Goal: Task Accomplishment & Management: Manage account settings

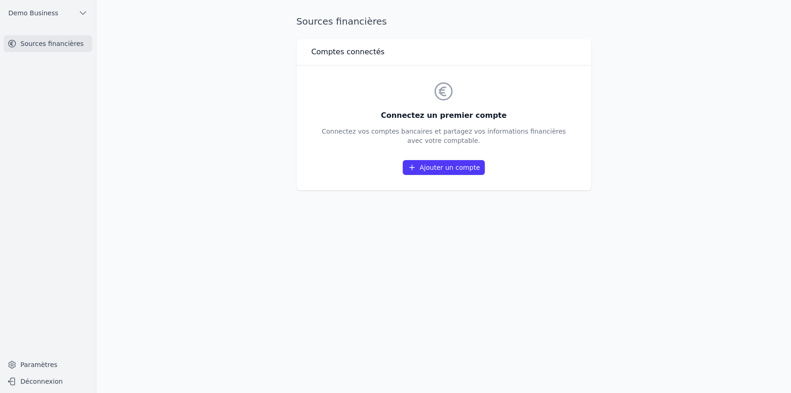
click at [631, 185] on main "Sources financières Comptes connectés Connectez un premier compte Connectez vos…" at bounding box center [395, 196] width 791 height 393
drag, startPoint x: 396, startPoint y: 116, endPoint x: 515, endPoint y: 120, distance: 118.8
click at [515, 120] on h3 "Connectez un premier compte" at bounding box center [444, 115] width 244 height 11
click at [448, 169] on link "Ajouter un compte" at bounding box center [444, 167] width 82 height 15
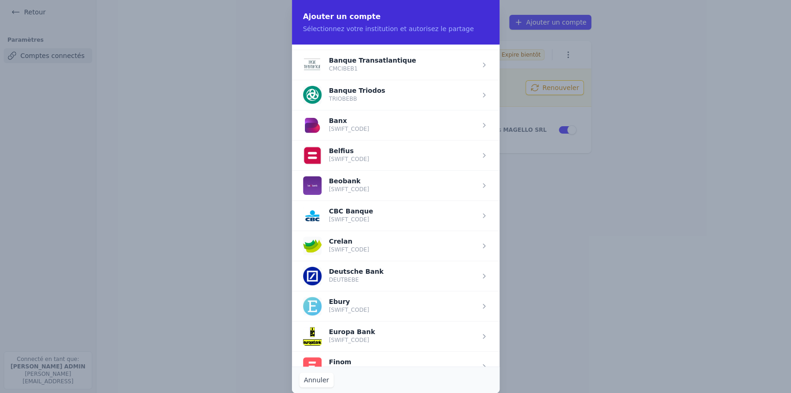
scroll to position [278, 0]
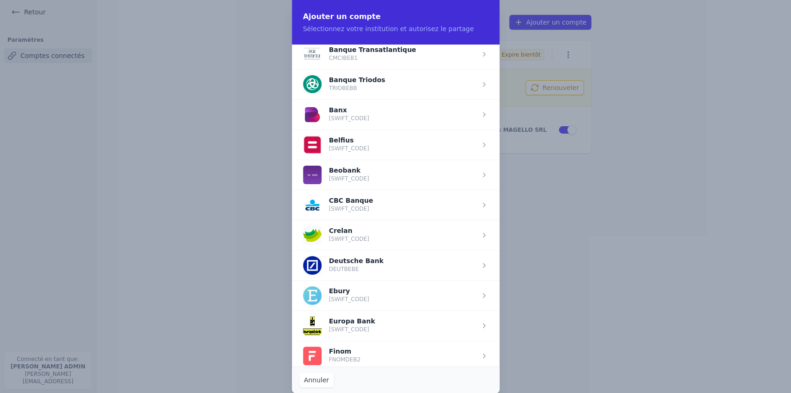
click at [342, 145] on span "button" at bounding box center [396, 144] width 208 height 30
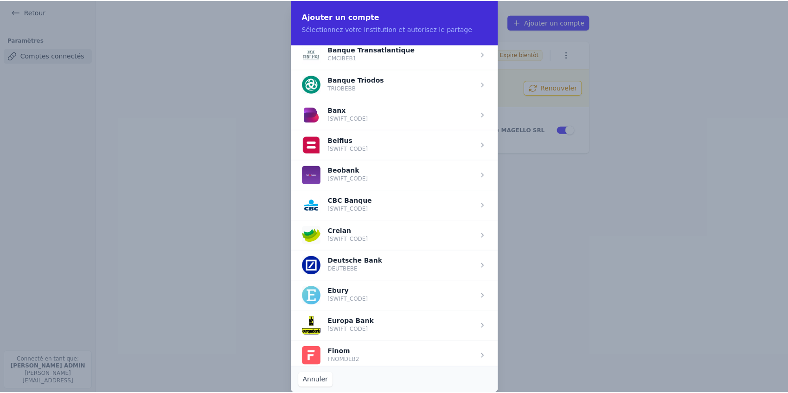
scroll to position [0, 0]
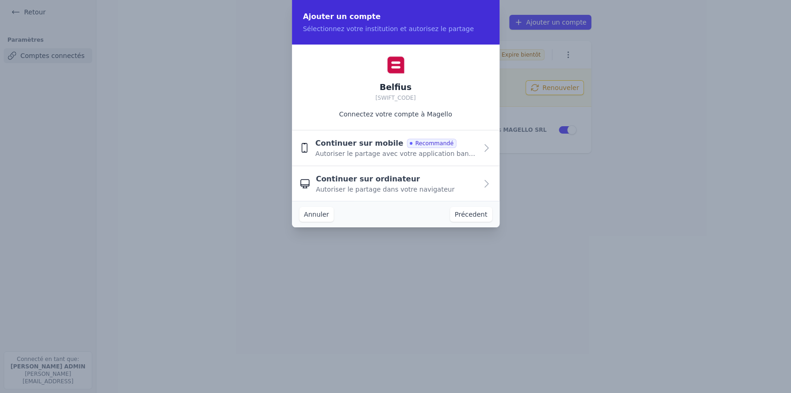
click at [388, 147] on div "Continuer sur mobile Recommandé" at bounding box center [385, 143] width 141 height 11
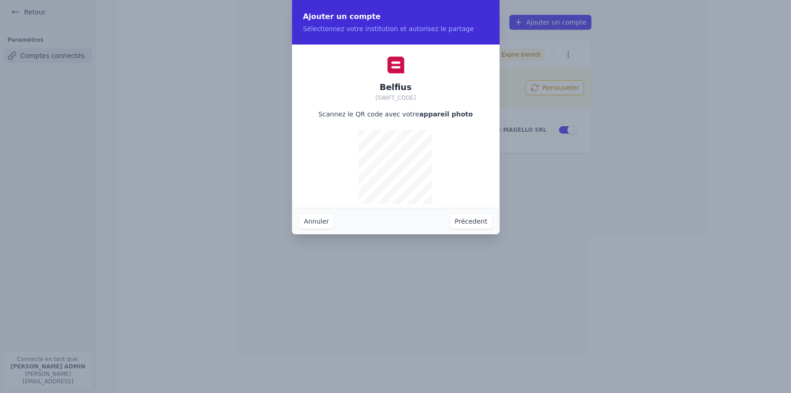
click at [485, 221] on button "Précedent" at bounding box center [471, 221] width 42 height 15
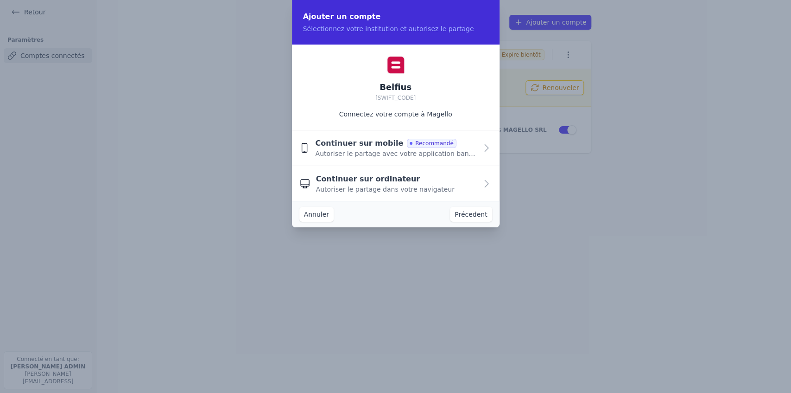
click at [313, 218] on button "Annuler" at bounding box center [317, 214] width 34 height 15
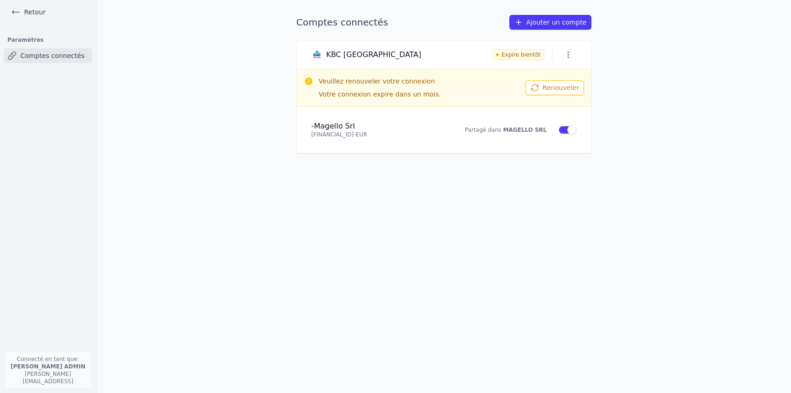
click at [17, 5] on ul "Retour" at bounding box center [47, 12] width 81 height 24
click at [17, 9] on icon at bounding box center [15, 11] width 9 height 9
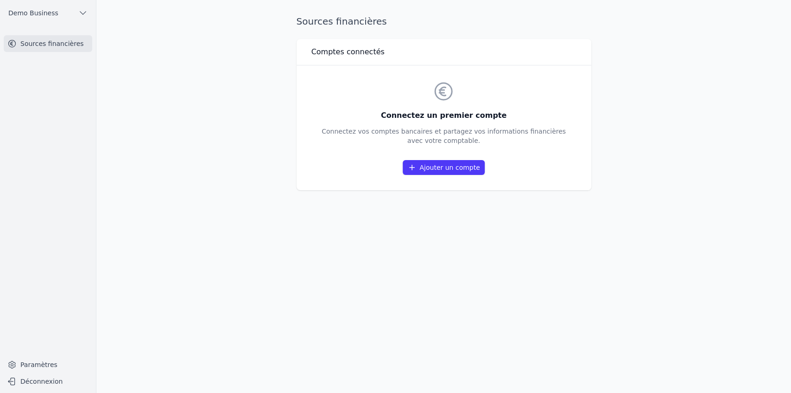
click at [26, 19] on button "Demo Business" at bounding box center [48, 13] width 89 height 15
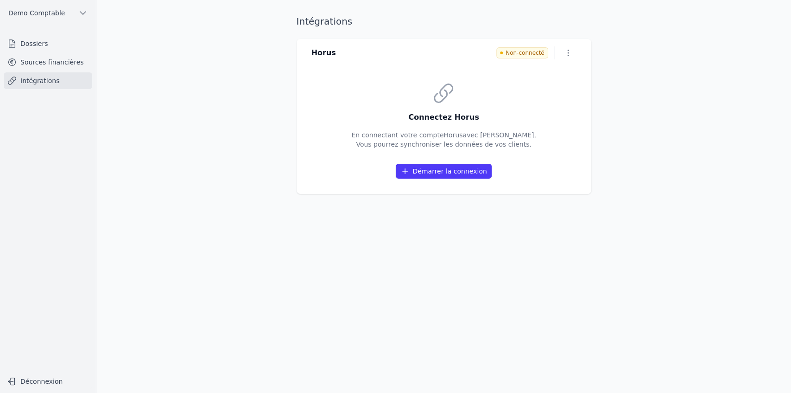
click at [51, 80] on link "Intégrations" at bounding box center [48, 80] width 89 height 17
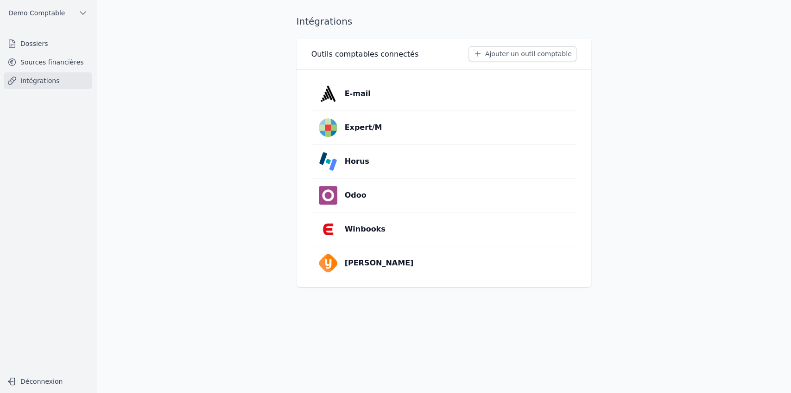
click at [396, 164] on link "Horus" at bounding box center [444, 161] width 265 height 33
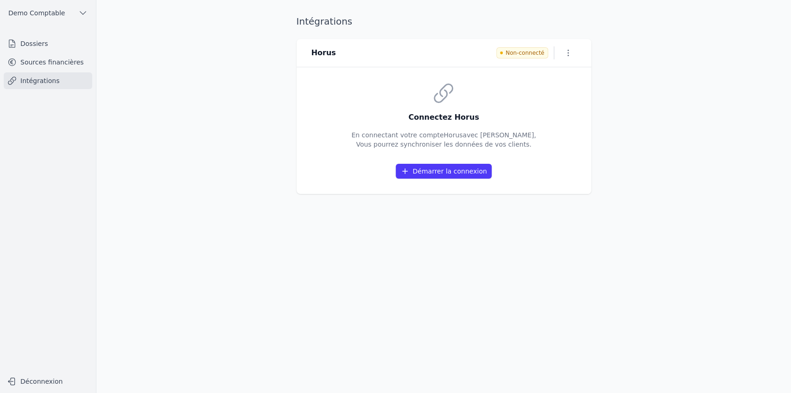
click at [38, 79] on link "Intégrations" at bounding box center [48, 80] width 89 height 17
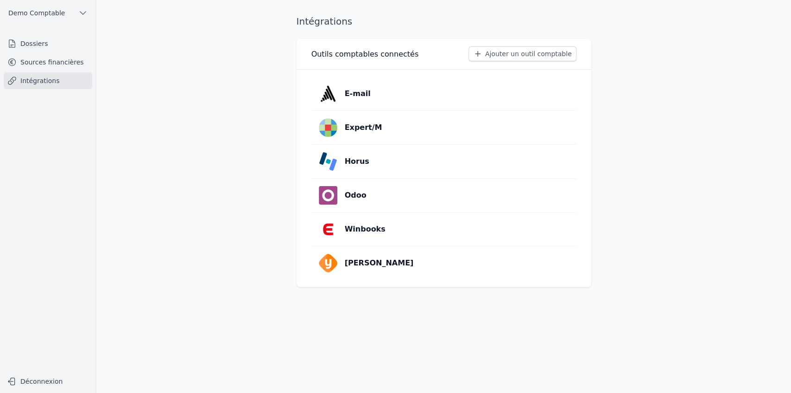
click at [377, 200] on link "Odoo" at bounding box center [444, 195] width 265 height 33
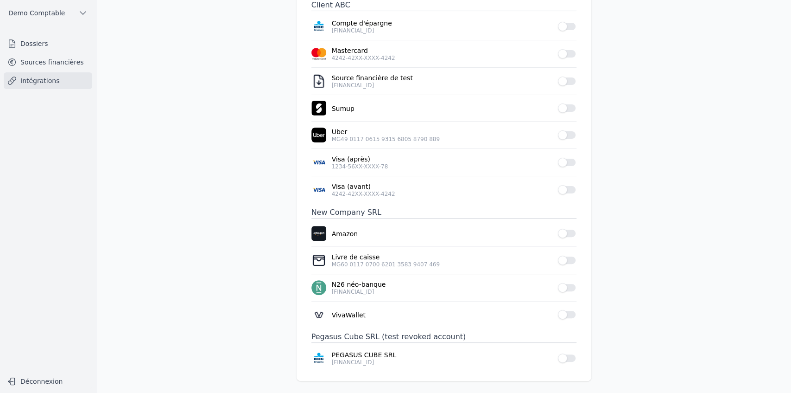
scroll to position [87, 0]
click at [568, 163] on button "Use setting" at bounding box center [567, 161] width 19 height 9
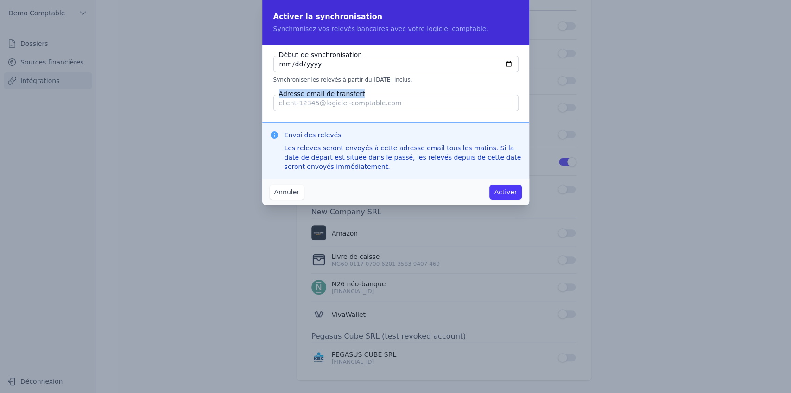
drag, startPoint x: 280, startPoint y: 92, endPoint x: 362, endPoint y: 90, distance: 81.6
click at [362, 90] on fieldset "Début de synchronisation 2025-09-03 Synchroniser les relevés à partir du 03/09/…" at bounding box center [396, 84] width 245 height 56
click at [291, 193] on button "Annuler" at bounding box center [287, 192] width 34 height 15
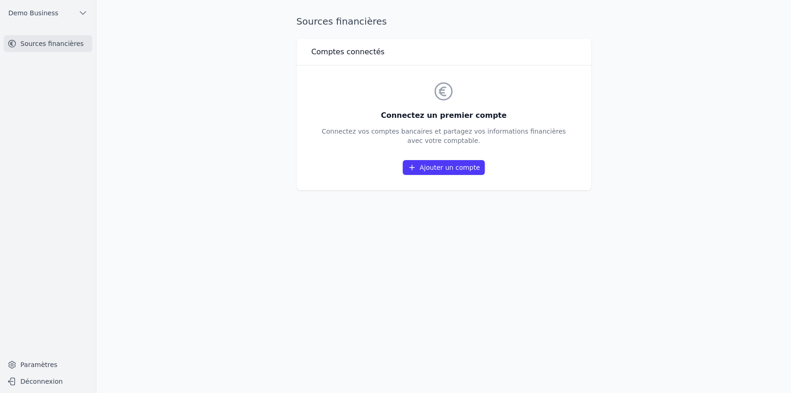
click at [448, 168] on link "Ajouter un compte" at bounding box center [444, 167] width 82 height 15
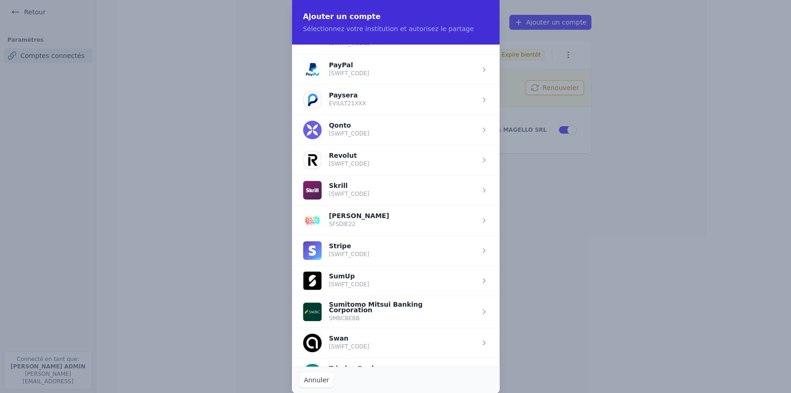
scroll to position [1020, 0]
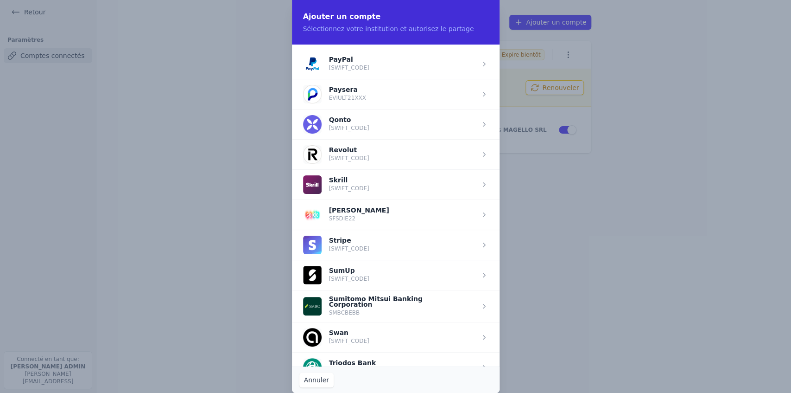
click at [357, 153] on span "button" at bounding box center [396, 154] width 208 height 30
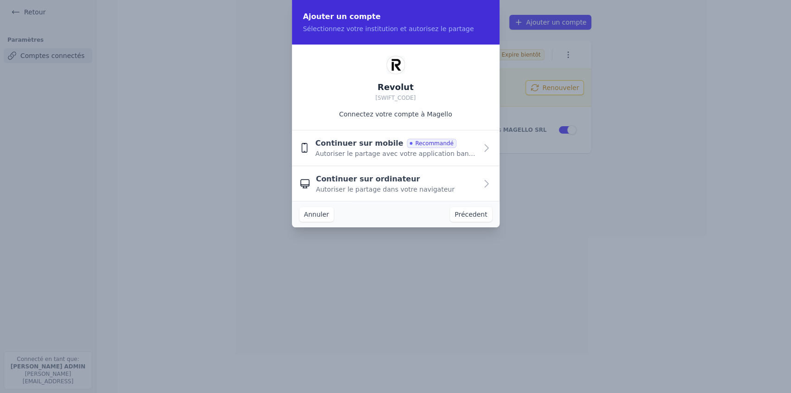
click at [354, 149] on span "Autoriser le partage avec votre application bancaire" at bounding box center [396, 153] width 162 height 9
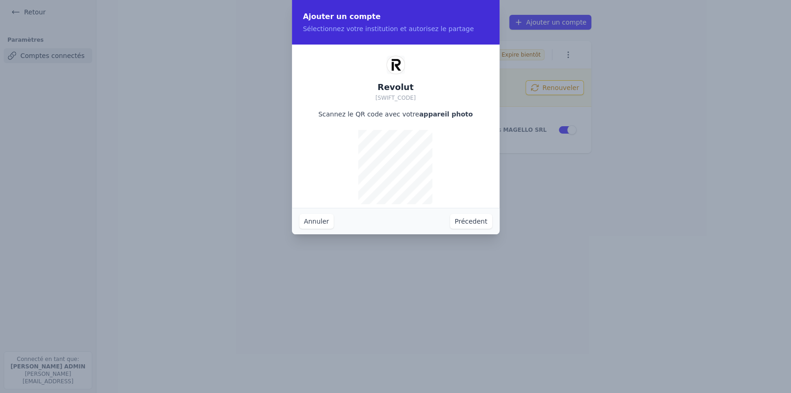
click at [461, 225] on button "Précedent" at bounding box center [471, 221] width 42 height 15
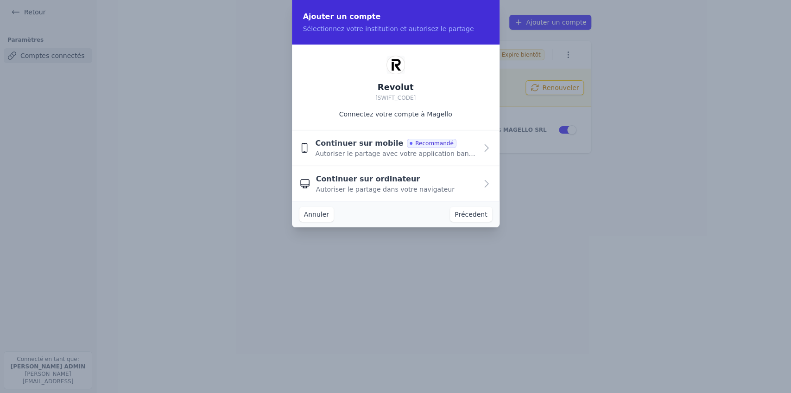
click at [375, 186] on span "Autoriser le partage dans votre navigateur" at bounding box center [385, 189] width 139 height 9
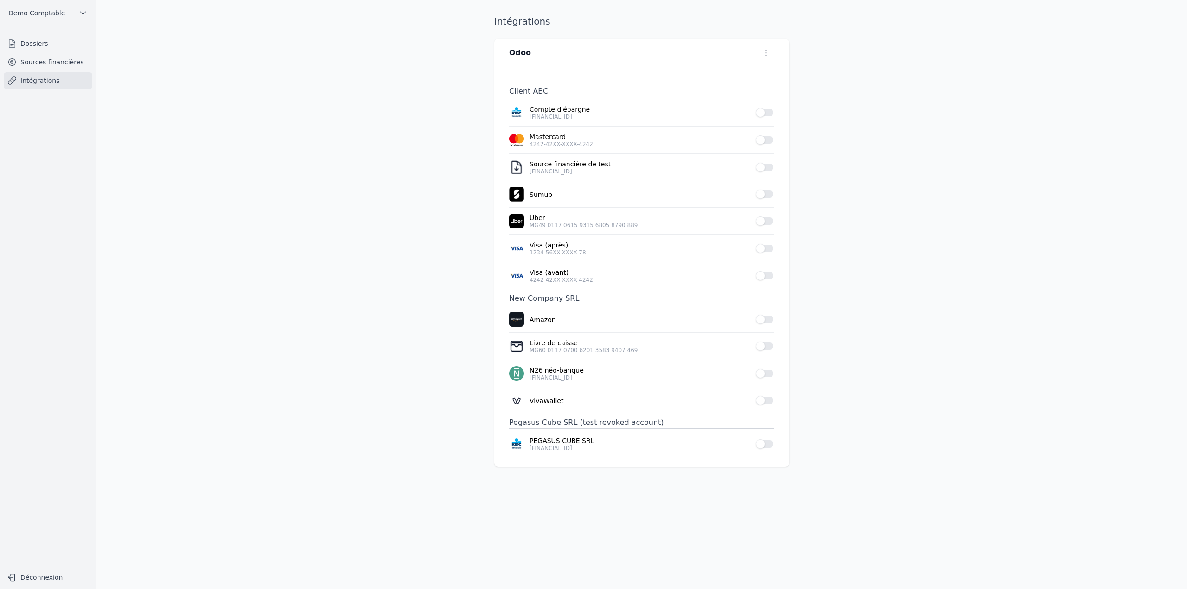
click at [37, 42] on link "Dossiers" at bounding box center [48, 43] width 89 height 17
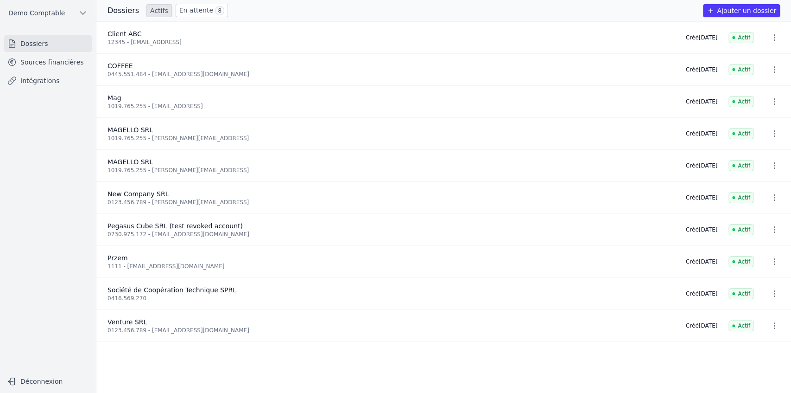
click at [746, 14] on button "Ajouter un dossier" at bounding box center [741, 10] width 77 height 13
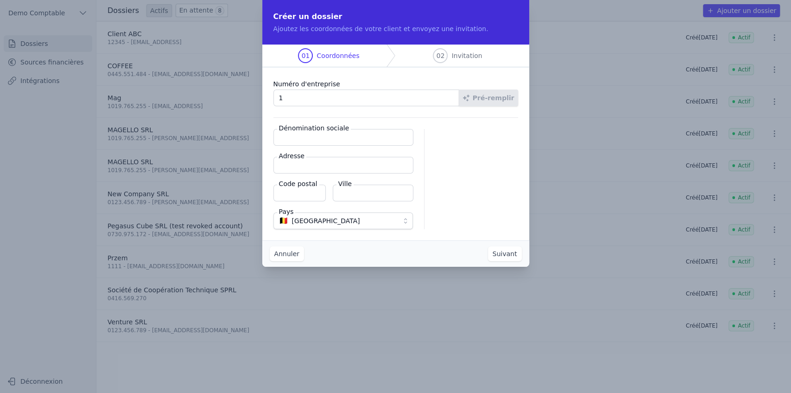
type input "1"
click at [294, 256] on button "Annuler" at bounding box center [287, 253] width 34 height 15
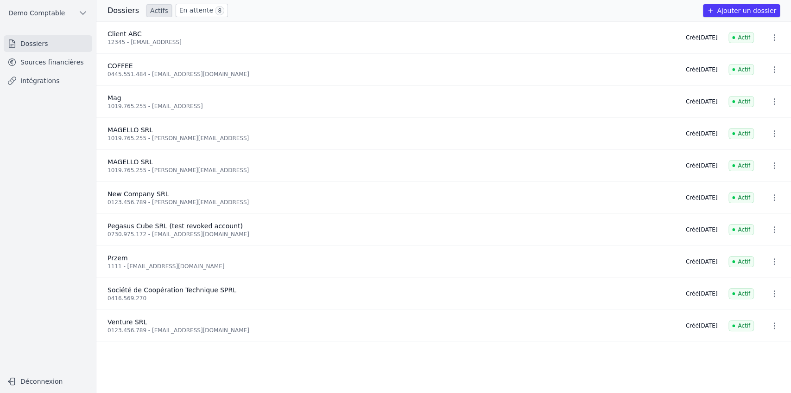
click at [58, 65] on link "Sources financières" at bounding box center [48, 62] width 89 height 17
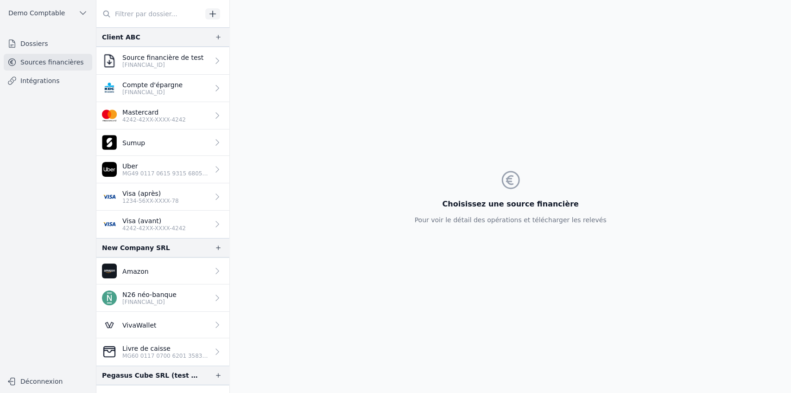
scroll to position [16, 0]
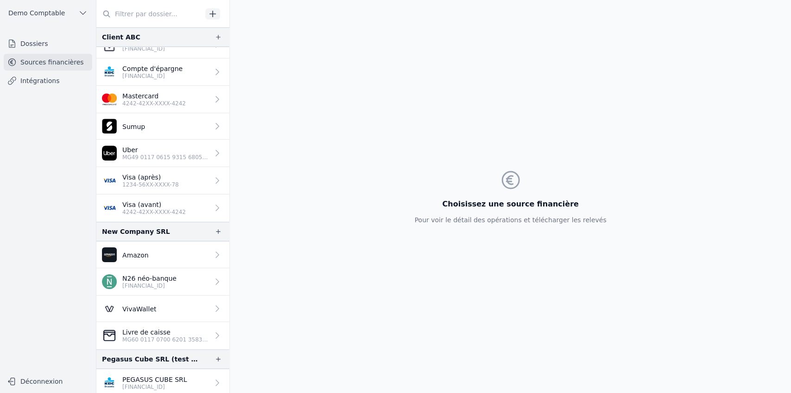
click at [161, 282] on p "[FINANCIAL_ID]" at bounding box center [149, 285] width 54 height 7
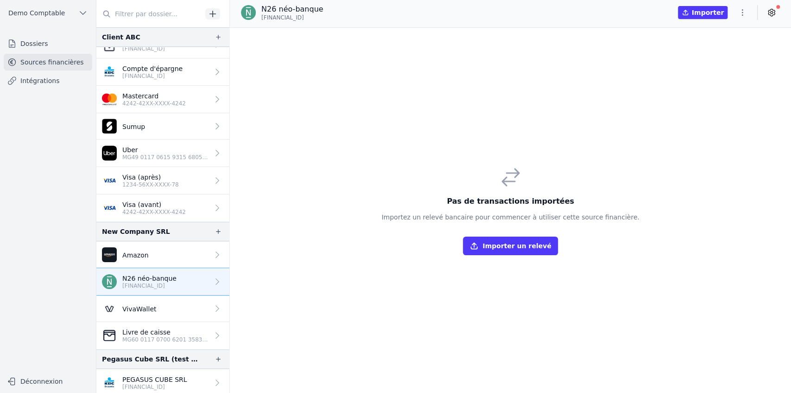
click at [174, 183] on link "Visa (après) 1234-56XX-XXXX-78" at bounding box center [162, 180] width 133 height 27
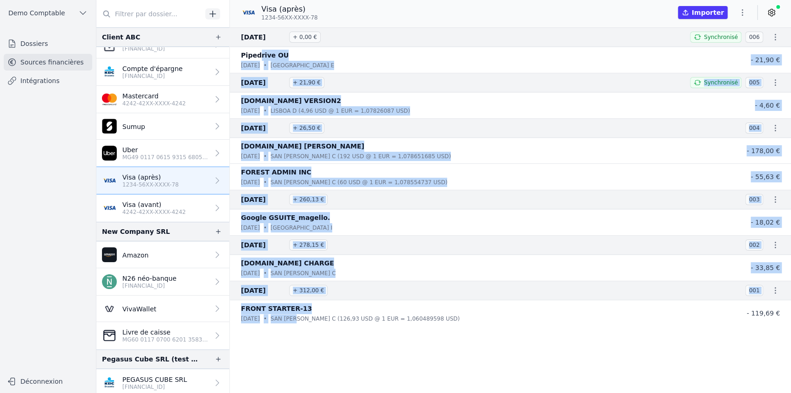
drag, startPoint x: 257, startPoint y: 52, endPoint x: 301, endPoint y: 328, distance: 279.9
click at [301, 328] on nav "12 avr. 2025 + 0,00 € Synchronisé 006 Pipedrive OU dim. 13/04 • Tallinn E - 21,…" at bounding box center [510, 209] width 561 height 365
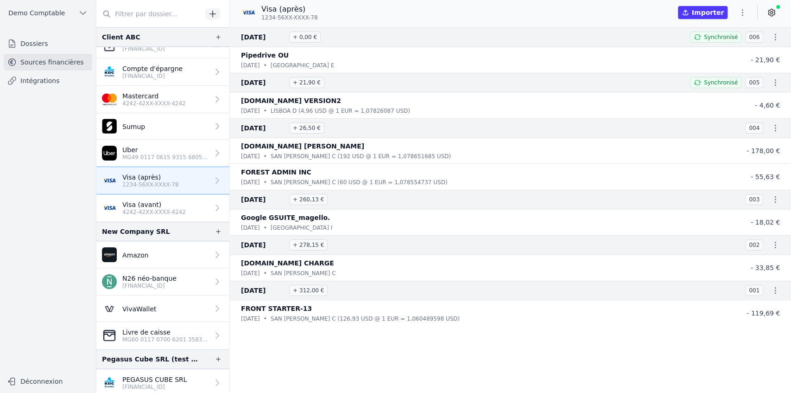
click at [313, 333] on nav "12 avr. 2025 + 0,00 € Synchronisé 006 Pipedrive OU dim. 13/04 • Tallinn E - 21,…" at bounding box center [510, 209] width 561 height 365
click at [766, 14] on link at bounding box center [772, 12] width 17 height 15
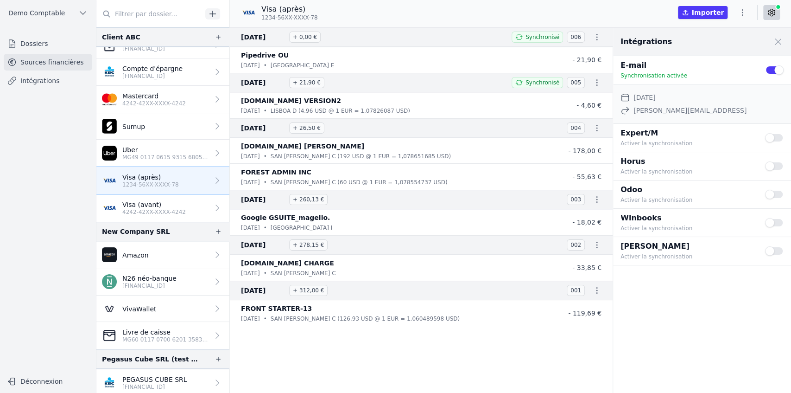
click at [775, 166] on button "Use setting" at bounding box center [774, 165] width 19 height 9
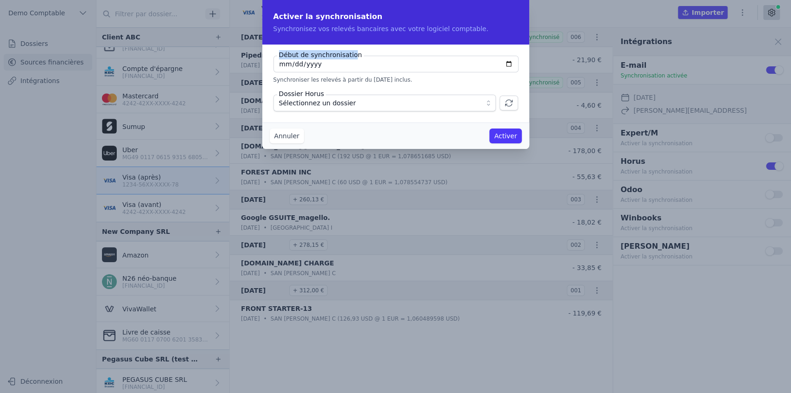
drag, startPoint x: 281, startPoint y: 54, endPoint x: 351, endPoint y: 57, distance: 69.6
click at [351, 57] on label "Début de synchronisation" at bounding box center [320, 54] width 87 height 9
click at [378, 105] on span "Sélectionnez un dossier" at bounding box center [378, 102] width 198 height 11
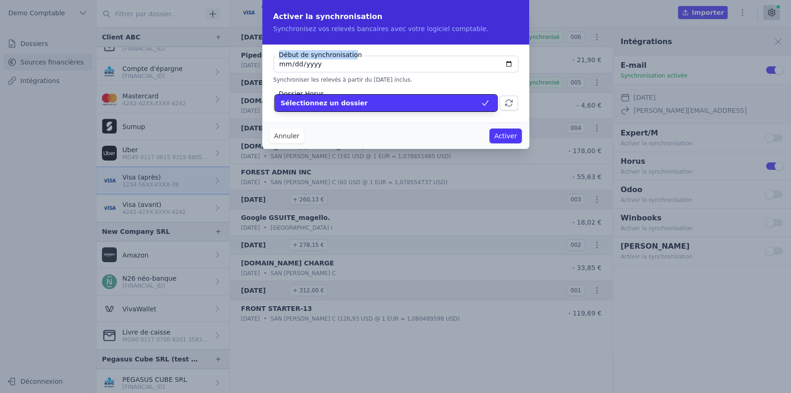
click at [347, 108] on li "Sélectionnez un dossier" at bounding box center [386, 103] width 223 height 17
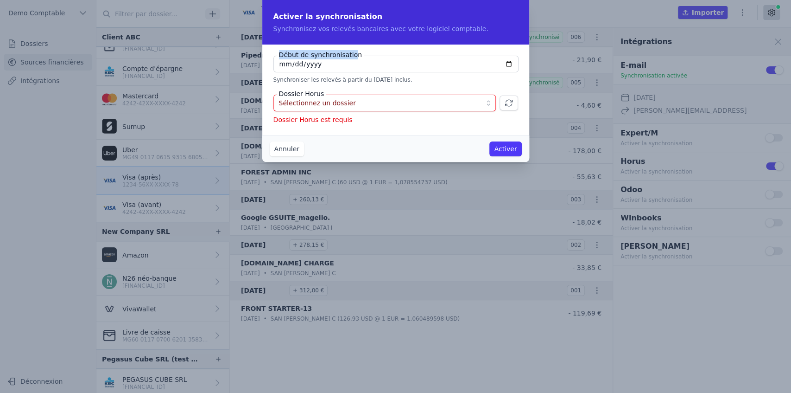
click at [508, 104] on icon "button" at bounding box center [508, 102] width 9 height 9
click at [473, 104] on span "Sélectionnez un dossier" at bounding box center [378, 102] width 198 height 11
click at [307, 103] on span "Sélectionnez un dossier" at bounding box center [317, 102] width 77 height 11
click at [290, 147] on button "Annuler" at bounding box center [287, 148] width 34 height 15
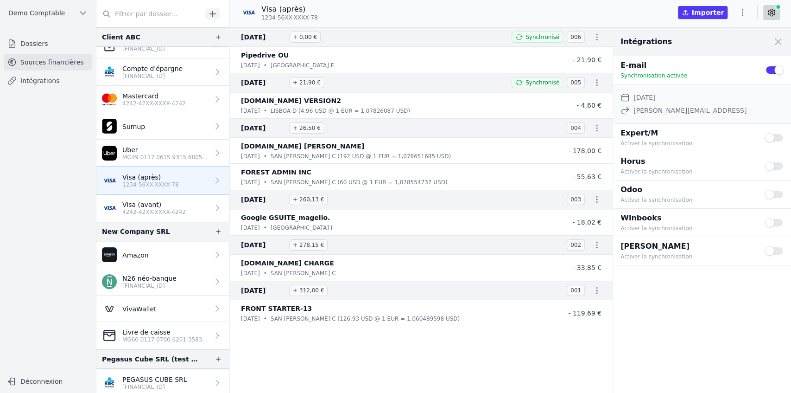
click at [46, 82] on link "Intégrations" at bounding box center [48, 80] width 89 height 17
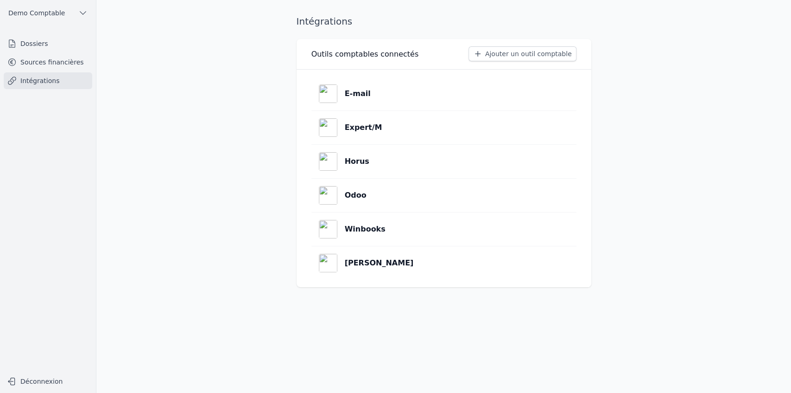
click at [513, 56] on button "Ajouter un outil comptable" at bounding box center [523, 53] width 108 height 15
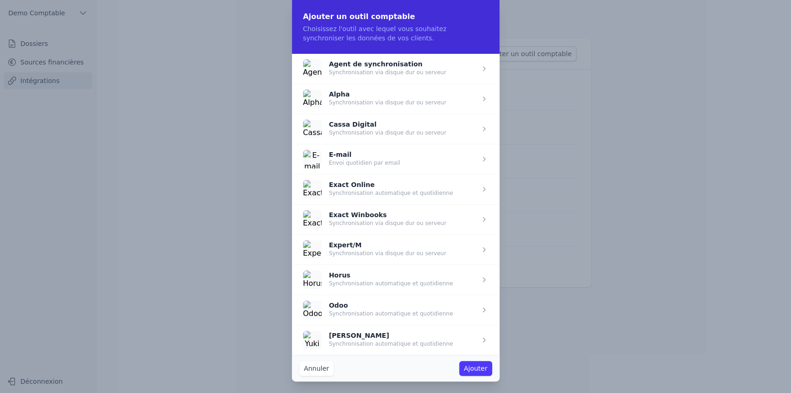
click at [359, 280] on span "button" at bounding box center [396, 279] width 208 height 30
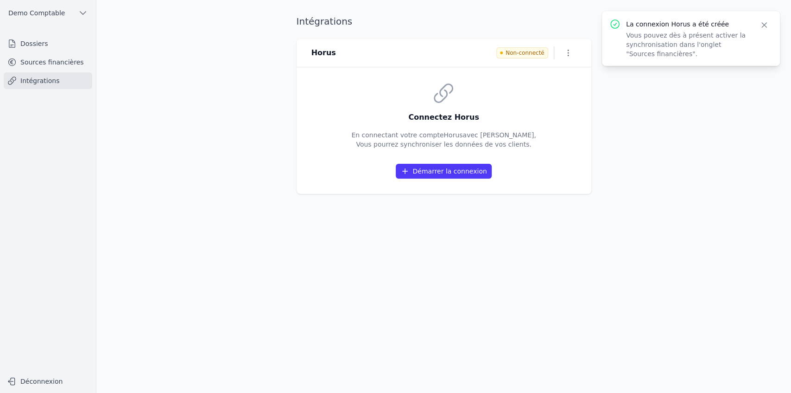
click at [438, 173] on button "Démarrer la connexion" at bounding box center [444, 171] width 96 height 15
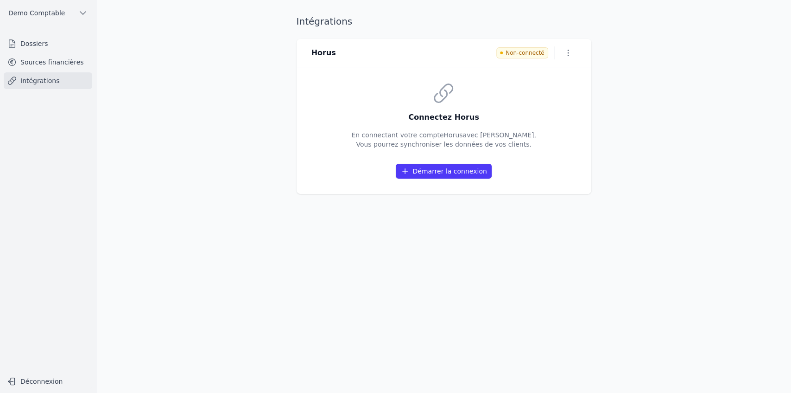
click at [48, 60] on link "Sources financières" at bounding box center [48, 62] width 89 height 17
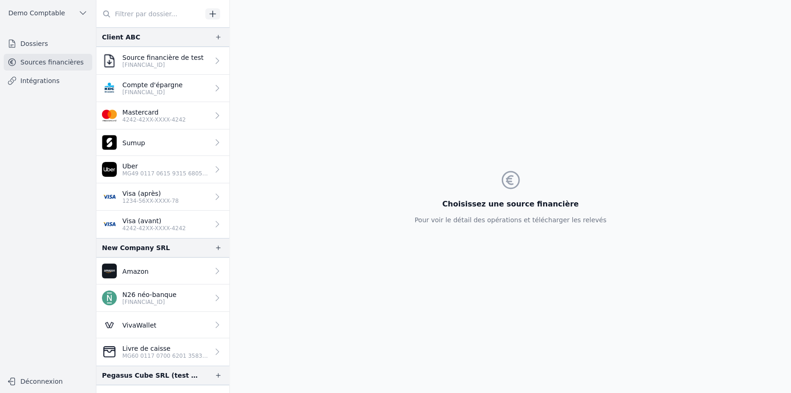
click at [169, 118] on p "4242-42XX-XXXX-4242" at bounding box center [154, 119] width 64 height 7
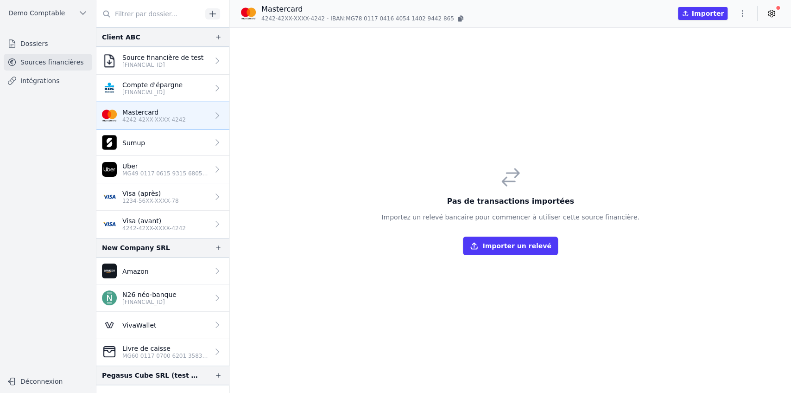
click at [504, 245] on button "Importer un relevé" at bounding box center [510, 245] width 95 height 19
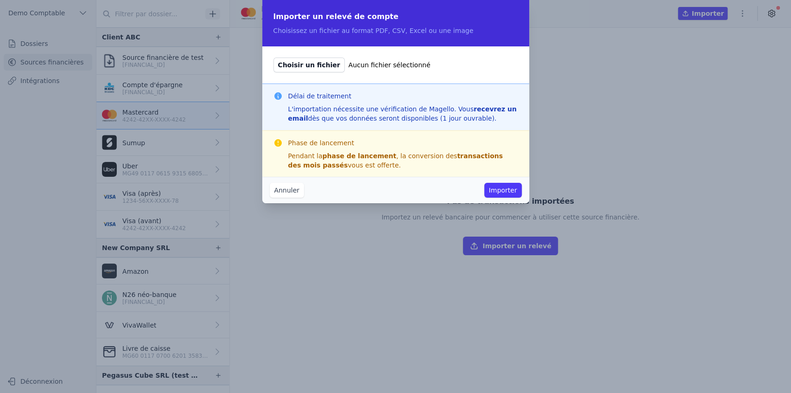
drag, startPoint x: 338, startPoint y: 31, endPoint x: 460, endPoint y: 34, distance: 121.5
click at [460, 34] on p "Choisissez un fichier au format PDF, CSV, Excel ou une image" at bounding box center [396, 30] width 245 height 9
click at [286, 189] on button "Annuler" at bounding box center [287, 190] width 34 height 15
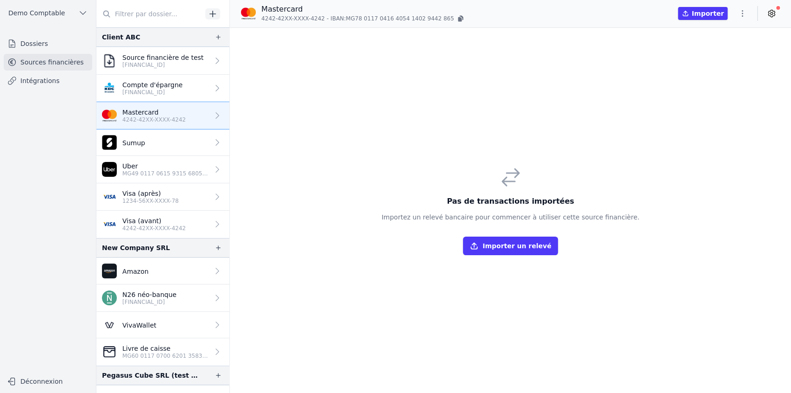
click at [165, 200] on p "1234-56XX-XXXX-78" at bounding box center [150, 200] width 57 height 7
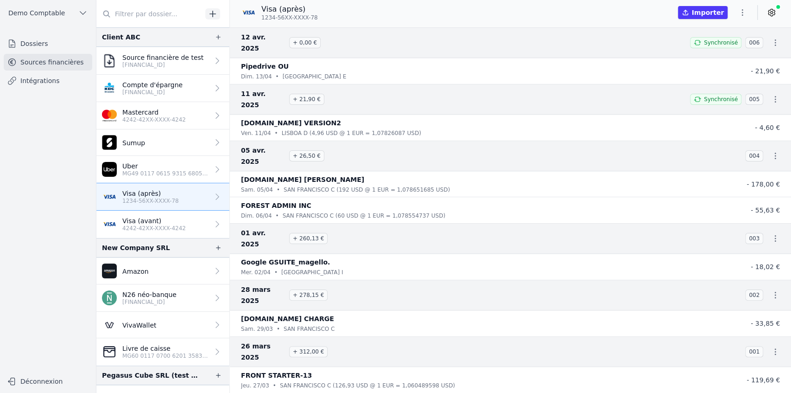
click at [155, 228] on p "4242-42XX-XXXX-4242" at bounding box center [154, 227] width 64 height 7
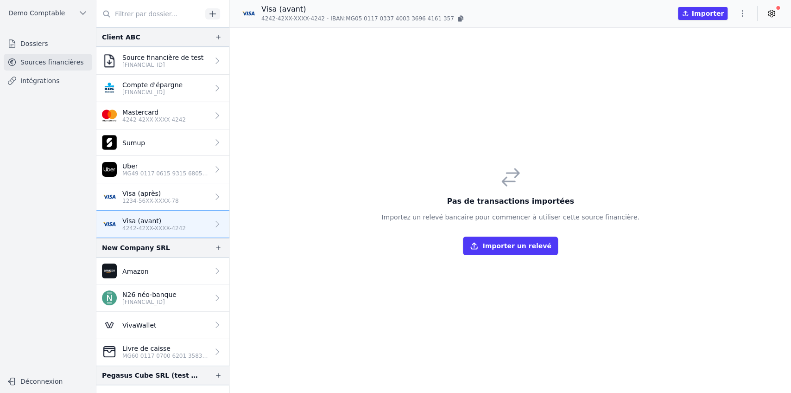
click at [162, 202] on p "1234-56XX-XXXX-78" at bounding box center [150, 200] width 57 height 7
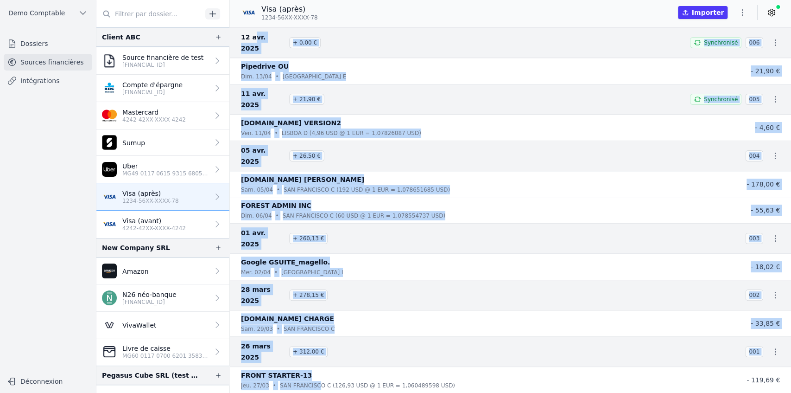
drag, startPoint x: 252, startPoint y: 44, endPoint x: 312, endPoint y: 329, distance: 291.8
click at [312, 329] on nav "[DATE] + 0,00 € Synchronisé 006 Pipedrive OU [DATE] • [GEOGRAPHIC_DATA] E - 21,…" at bounding box center [510, 209] width 561 height 365
click at [313, 330] on nav "[DATE] + 0,00 € Synchronisé 006 Pipedrive OU [DATE] • [GEOGRAPHIC_DATA] E - 21,…" at bounding box center [510, 209] width 561 height 365
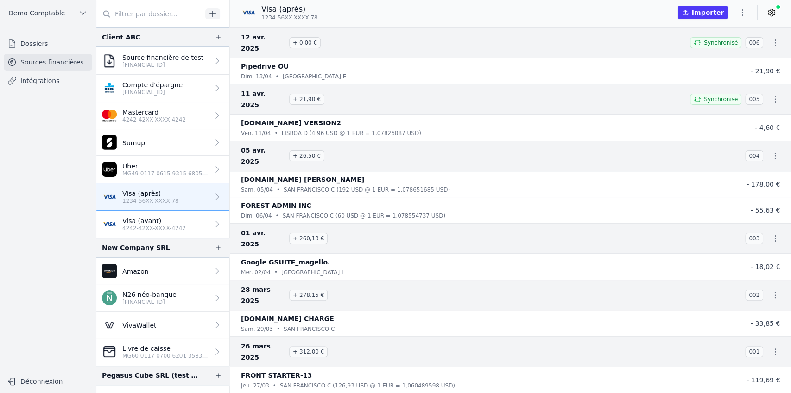
click at [770, 16] on icon at bounding box center [771, 12] width 9 height 9
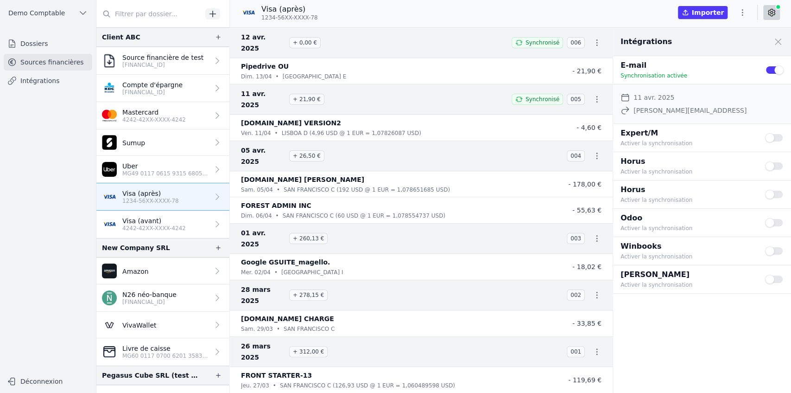
click at [774, 164] on button "Use setting" at bounding box center [774, 165] width 19 height 9
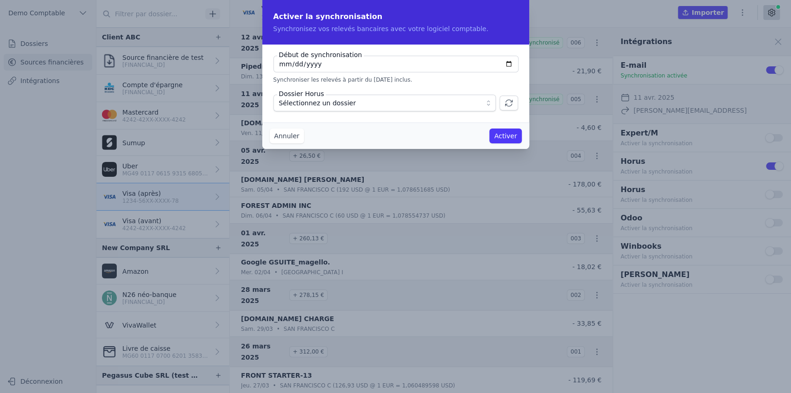
click at [345, 107] on span "Sélectionnez un dossier" at bounding box center [317, 102] width 77 height 11
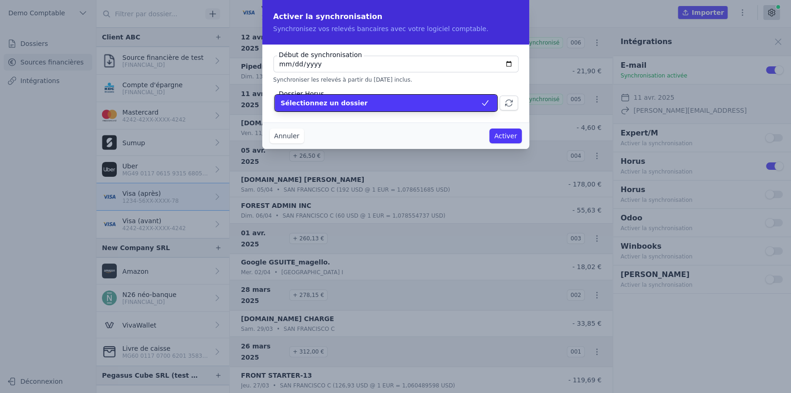
click at [345, 107] on span "Sélectionnez un dossier" at bounding box center [324, 102] width 87 height 9
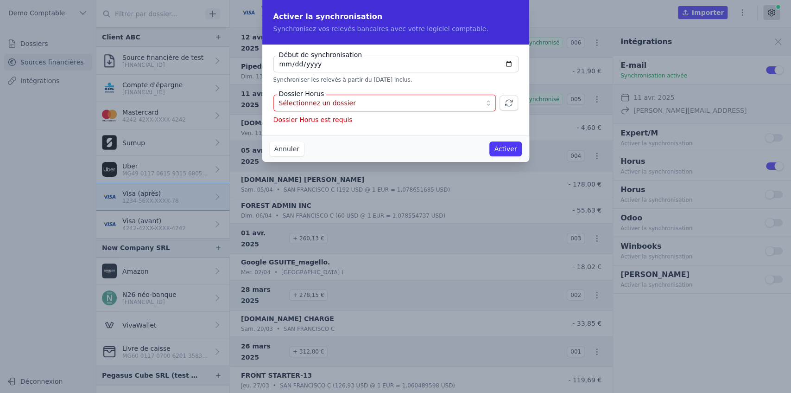
click at [285, 153] on button "Annuler" at bounding box center [287, 148] width 34 height 15
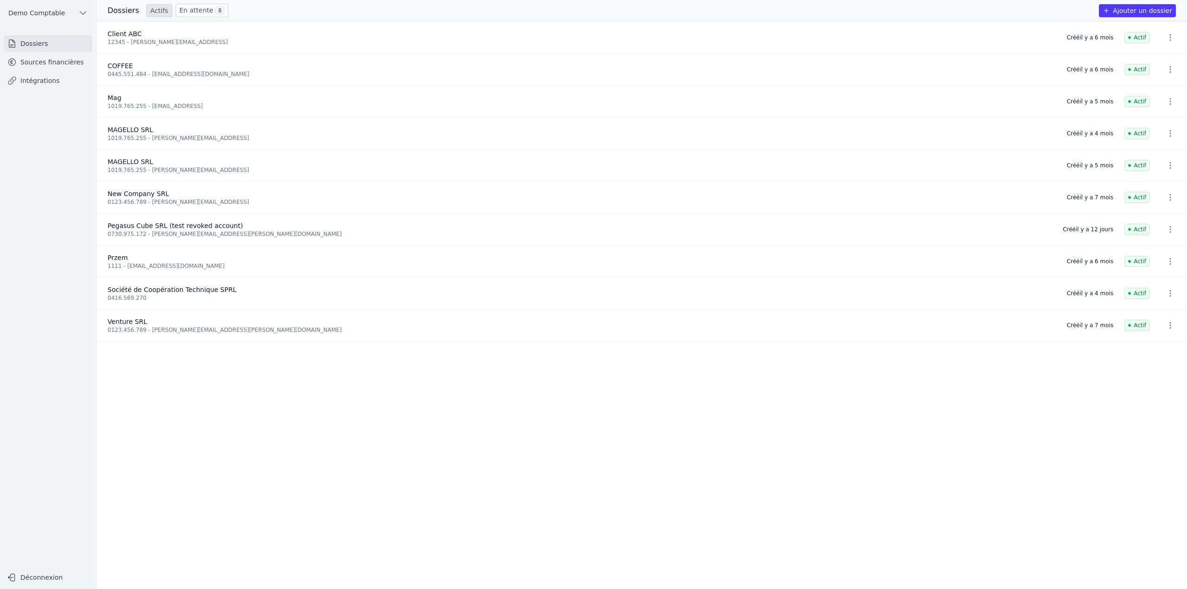
click at [52, 60] on link "Sources financières" at bounding box center [48, 62] width 89 height 17
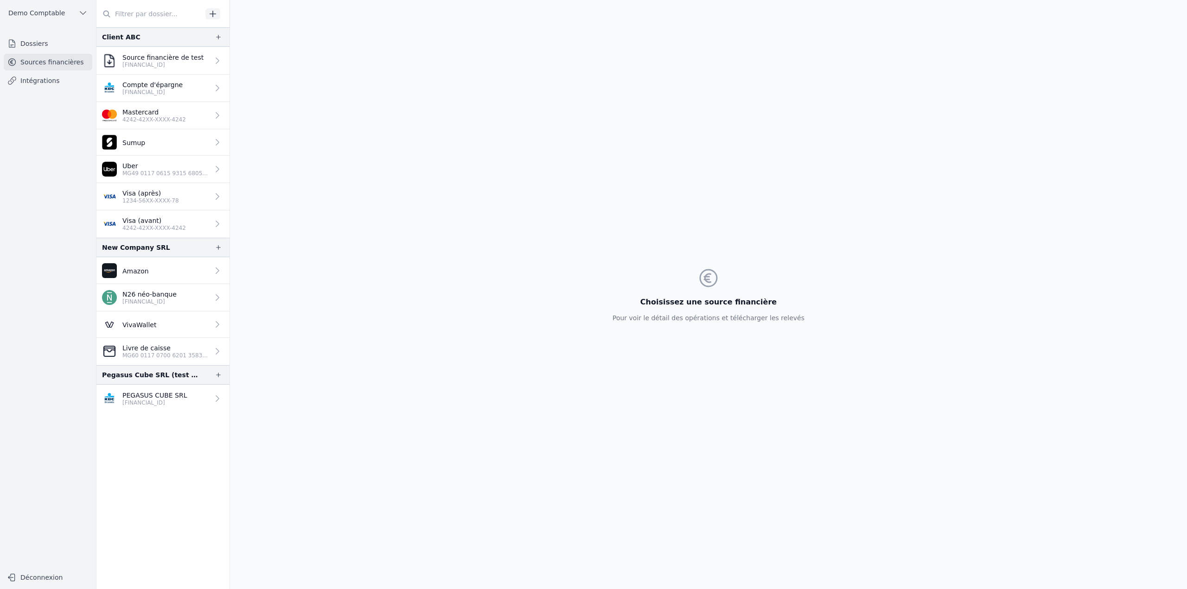
click at [45, 90] on nav "Dossiers Sources financières Intégrations" at bounding box center [47, 298] width 81 height 526
click at [46, 84] on link "Intégrations" at bounding box center [48, 80] width 89 height 17
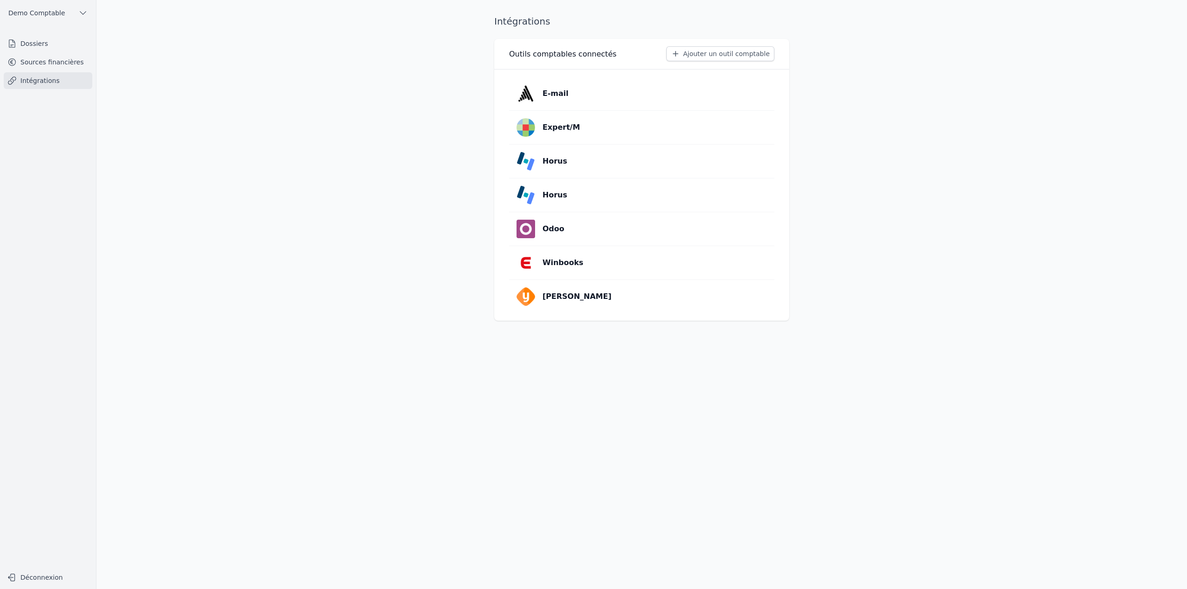
click at [600, 198] on link "Horus" at bounding box center [641, 195] width 265 height 33
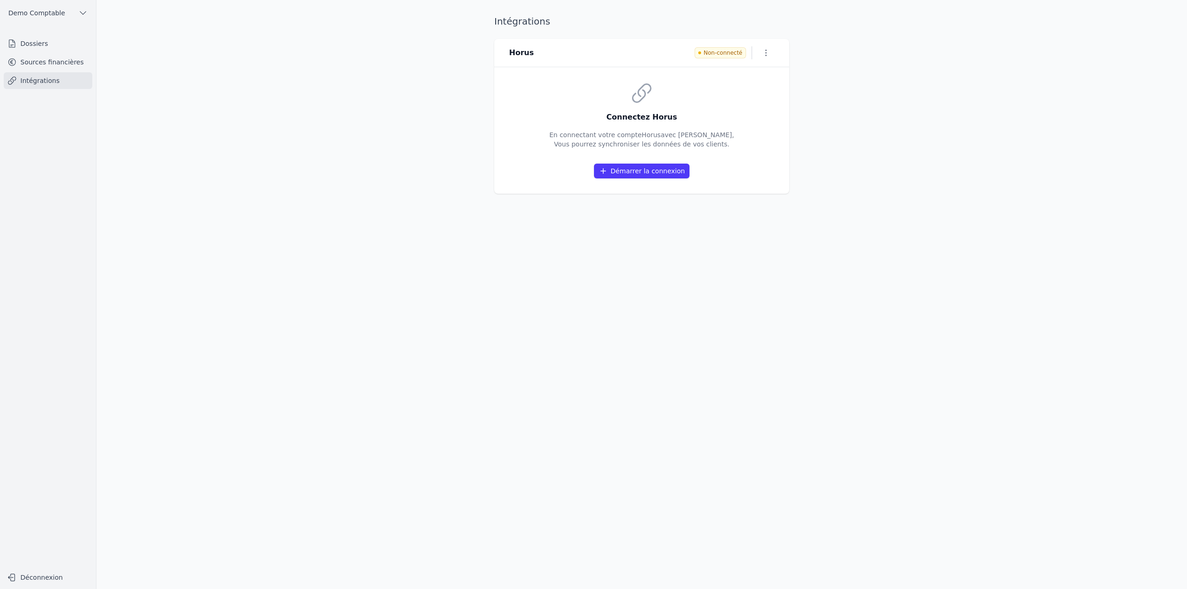
click at [765, 53] on icon "button" at bounding box center [765, 52] width 9 height 9
click at [759, 91] on button "Supprimer" at bounding box center [750, 88] width 57 height 17
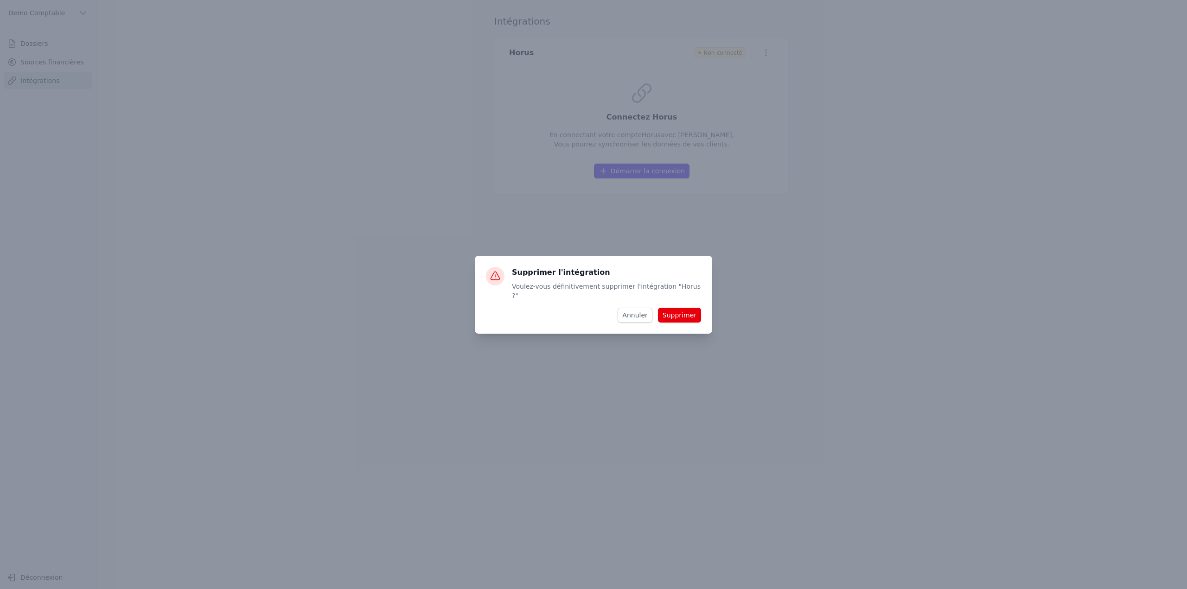
click at [678, 308] on button "Supprimer" at bounding box center [679, 315] width 43 height 15
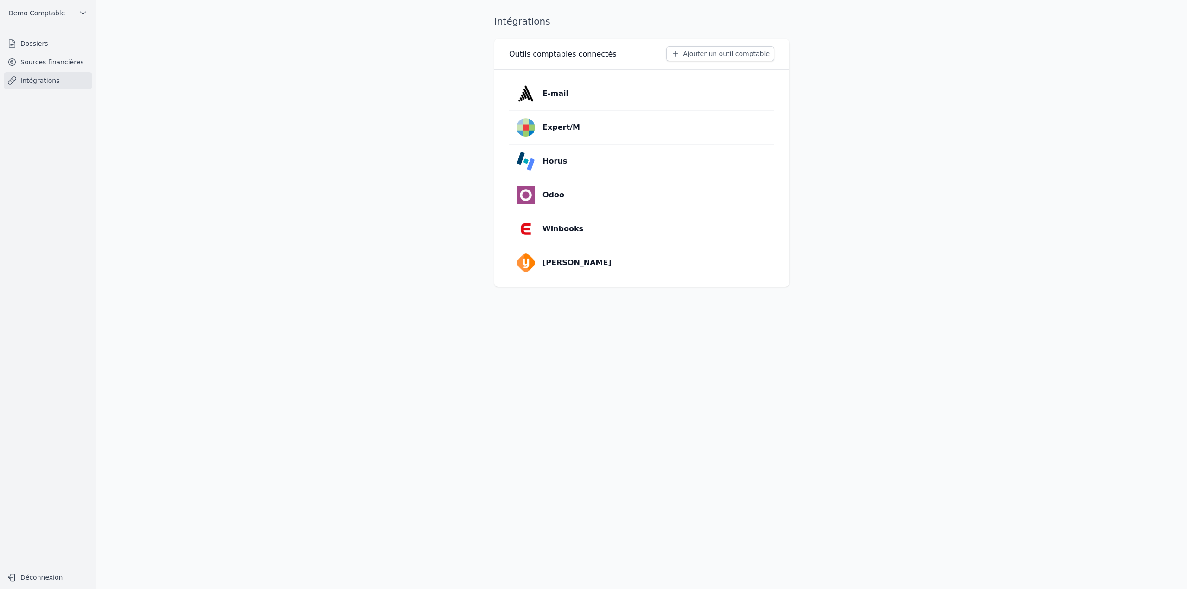
click at [588, 167] on link "Horus" at bounding box center [641, 161] width 265 height 33
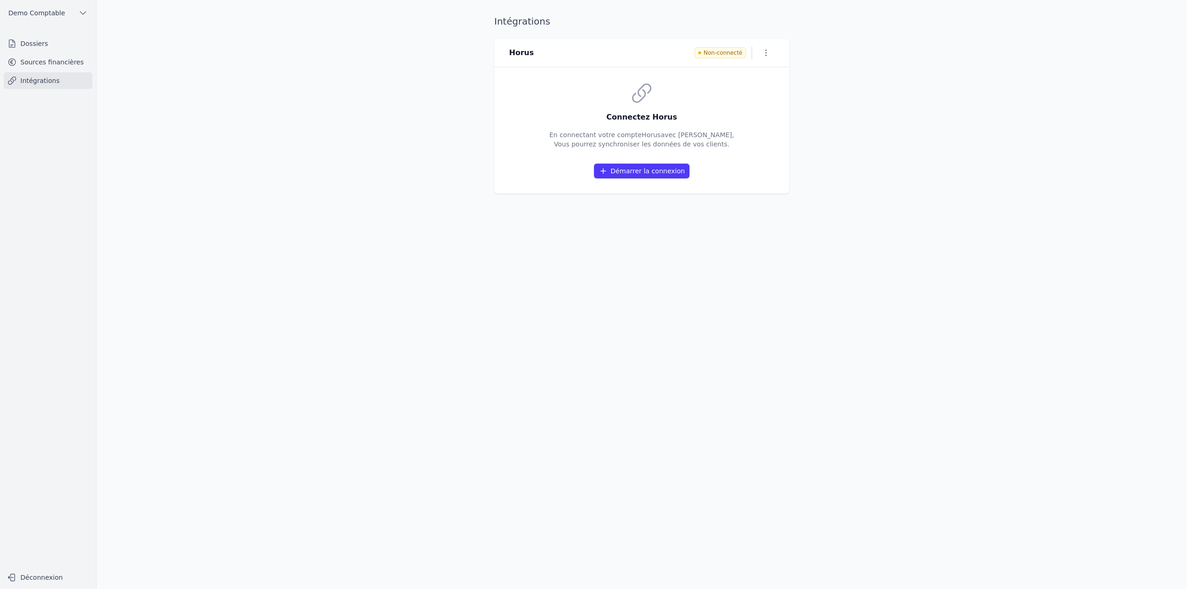
click at [767, 55] on icon "button" at bounding box center [765, 52] width 9 height 9
click at [758, 85] on button "Supprimer" at bounding box center [750, 88] width 57 height 17
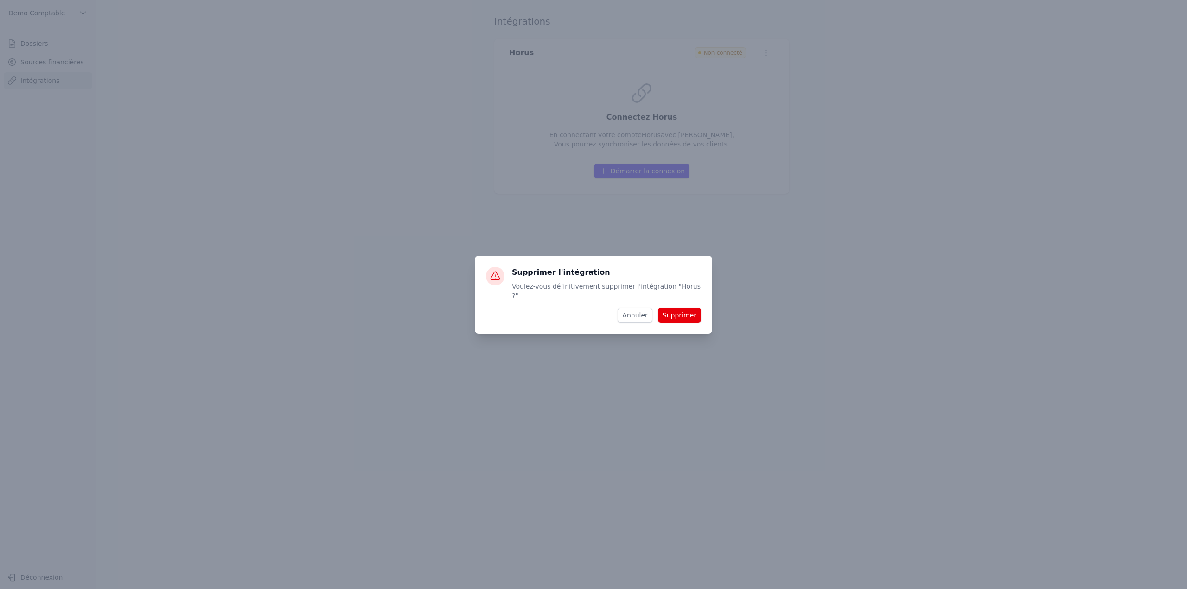
click at [684, 313] on button "Supprimer" at bounding box center [679, 315] width 43 height 15
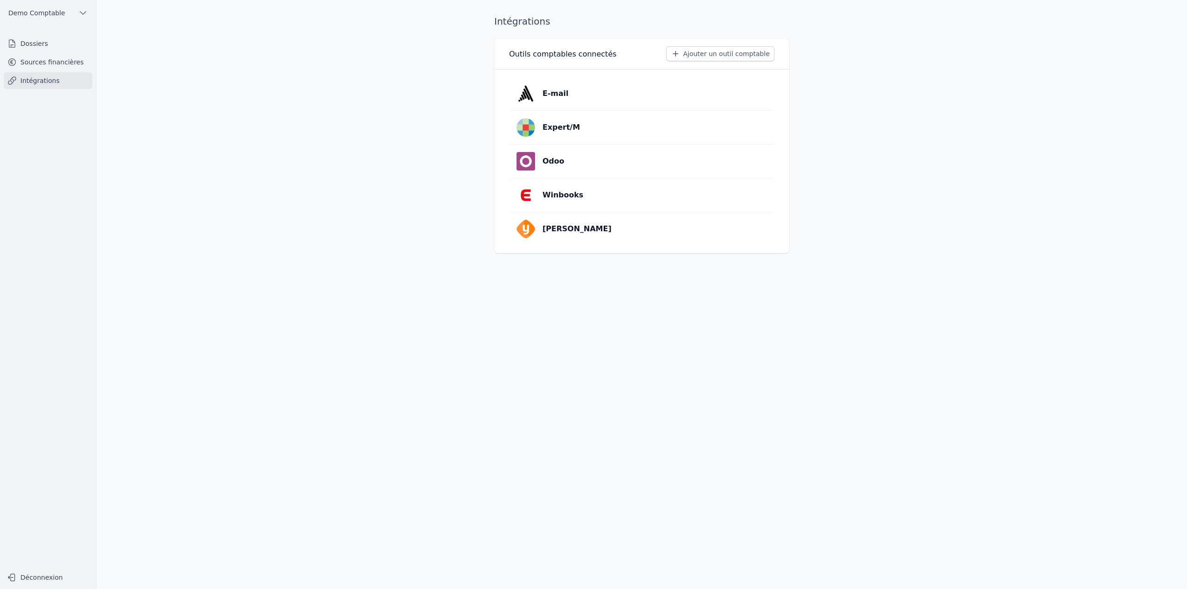
click at [713, 56] on button "Ajouter un outil comptable" at bounding box center [720, 53] width 108 height 15
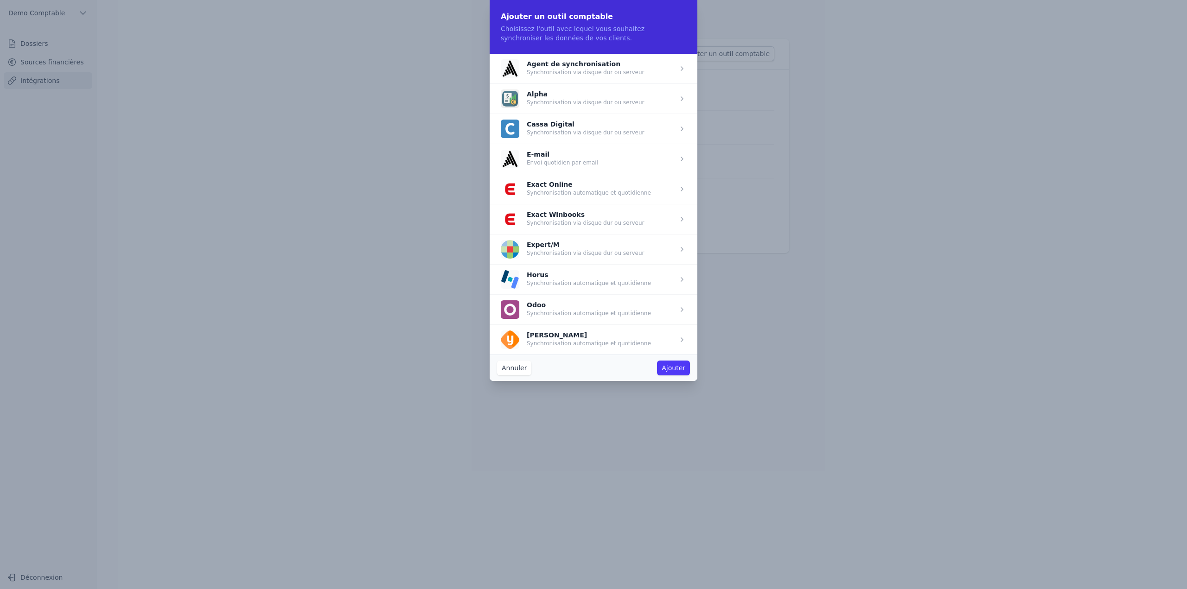
click at [559, 281] on span "button" at bounding box center [594, 279] width 208 height 30
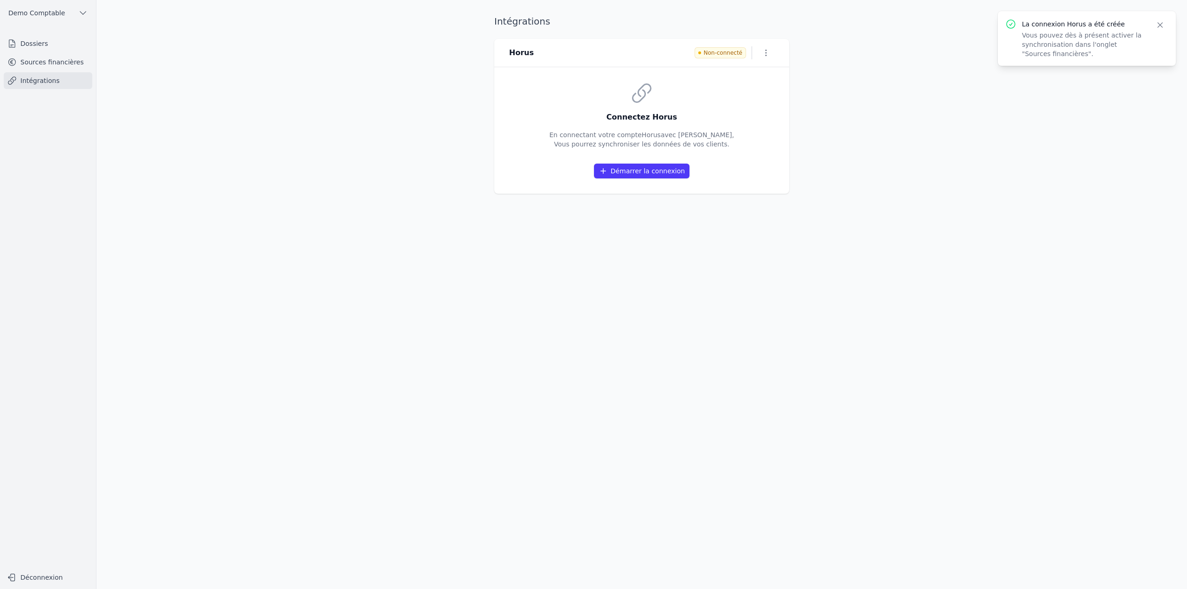
click at [636, 173] on button "Démarrer la connexion" at bounding box center [642, 171] width 96 height 15
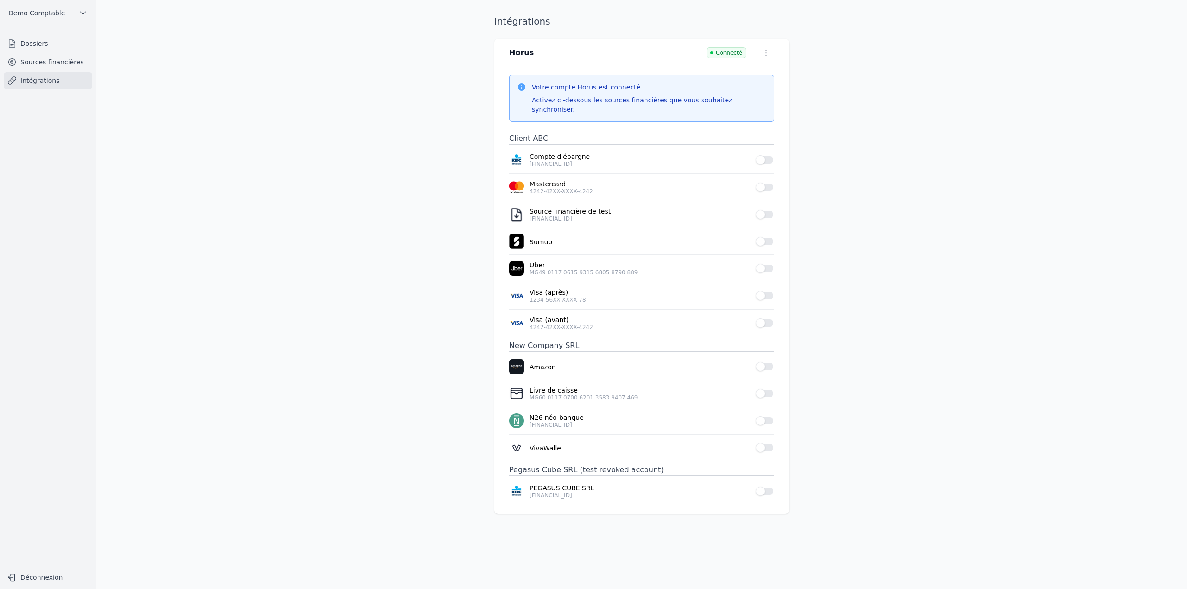
click at [38, 61] on link "Sources financières" at bounding box center [48, 62] width 89 height 17
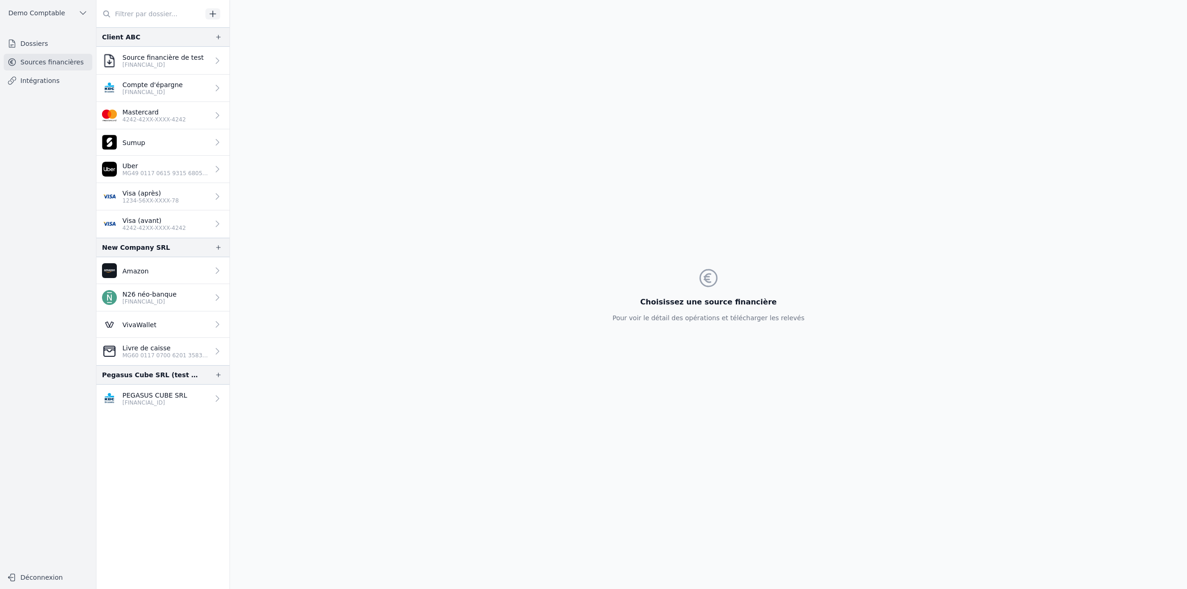
click at [151, 200] on p "1234-56XX-XXXX-78" at bounding box center [150, 200] width 57 height 7
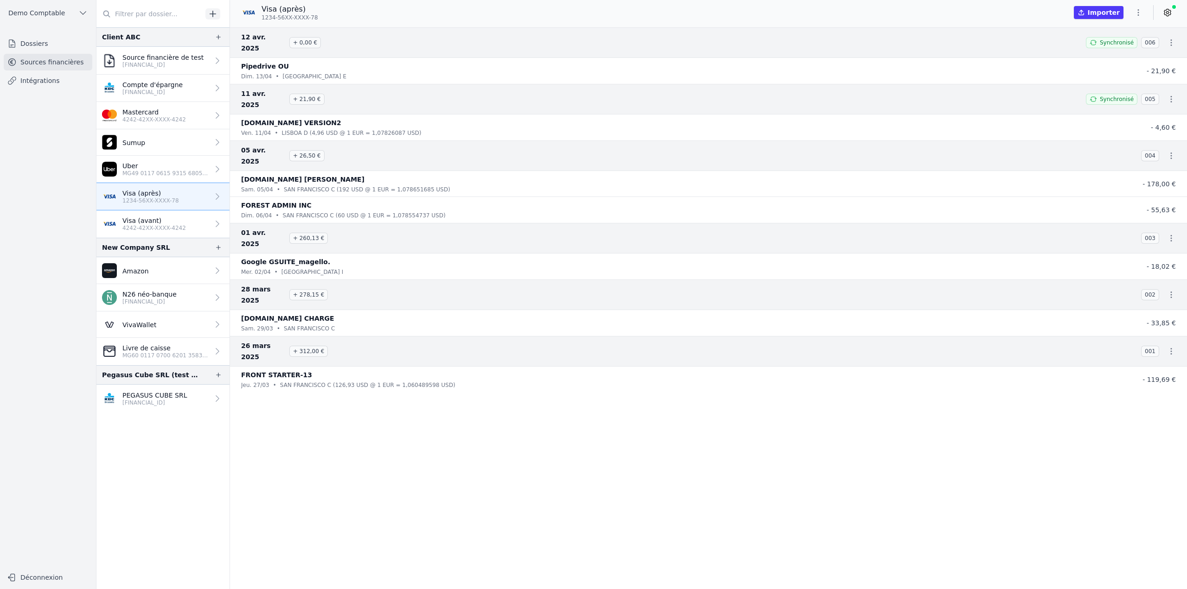
click at [1169, 19] on link at bounding box center [1167, 12] width 17 height 15
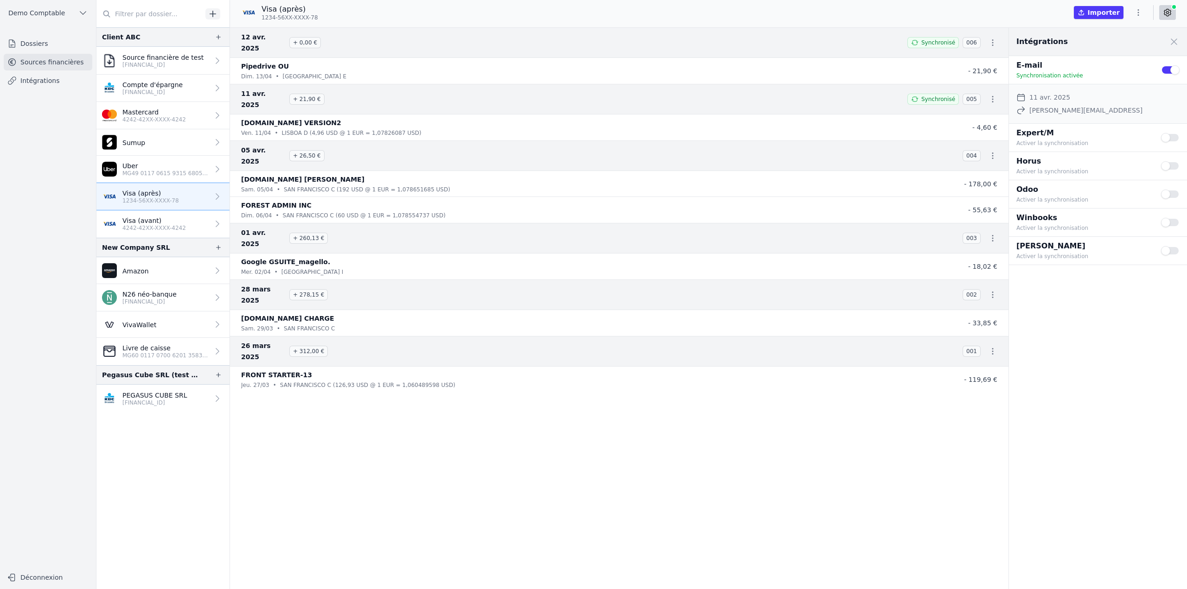
click at [1172, 165] on button "Use setting" at bounding box center [1170, 165] width 19 height 9
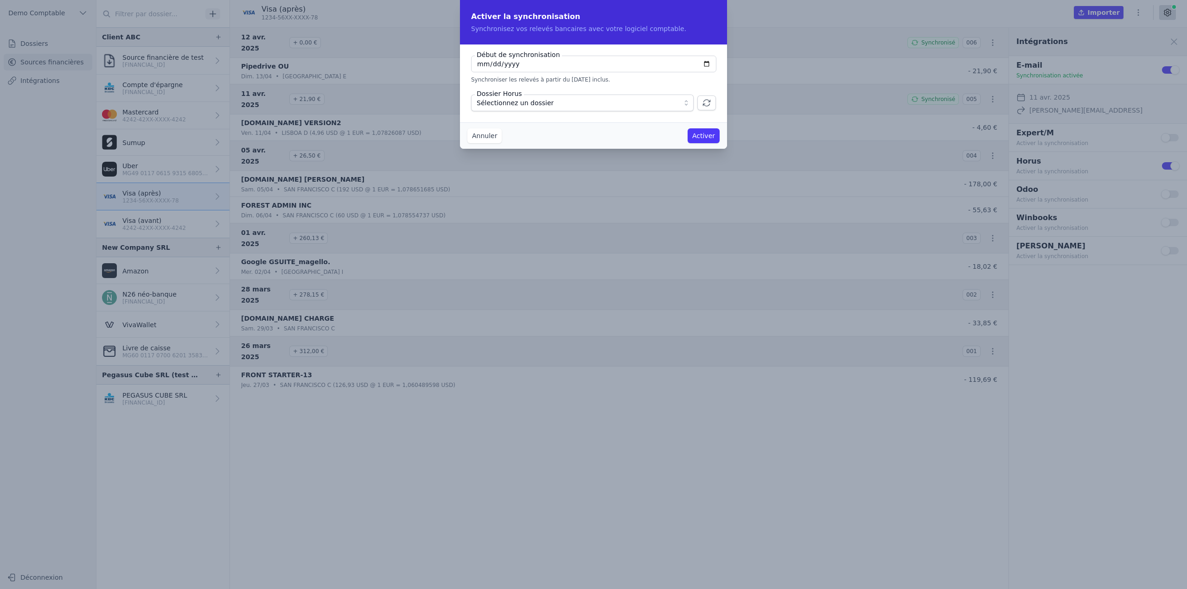
click at [506, 103] on span "Sélectionnez un dossier" at bounding box center [515, 102] width 77 height 11
click at [485, 137] on button "Annuler" at bounding box center [484, 135] width 34 height 15
